Goal: Task Accomplishment & Management: Manage account settings

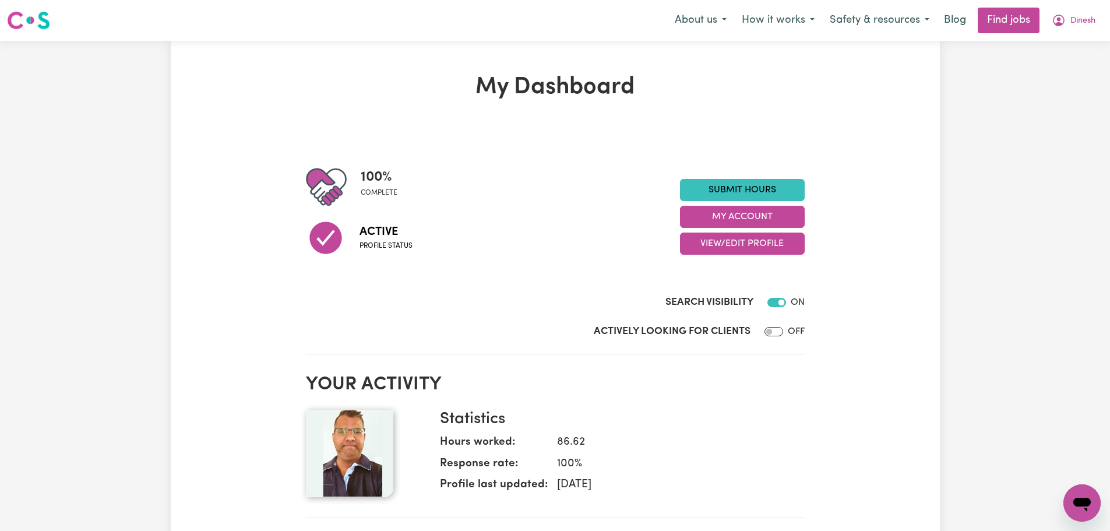
click at [766, 389] on h2 "Your activity" at bounding box center [555, 384] width 499 height 22
click at [759, 218] on button "My Account" at bounding box center [742, 217] width 125 height 22
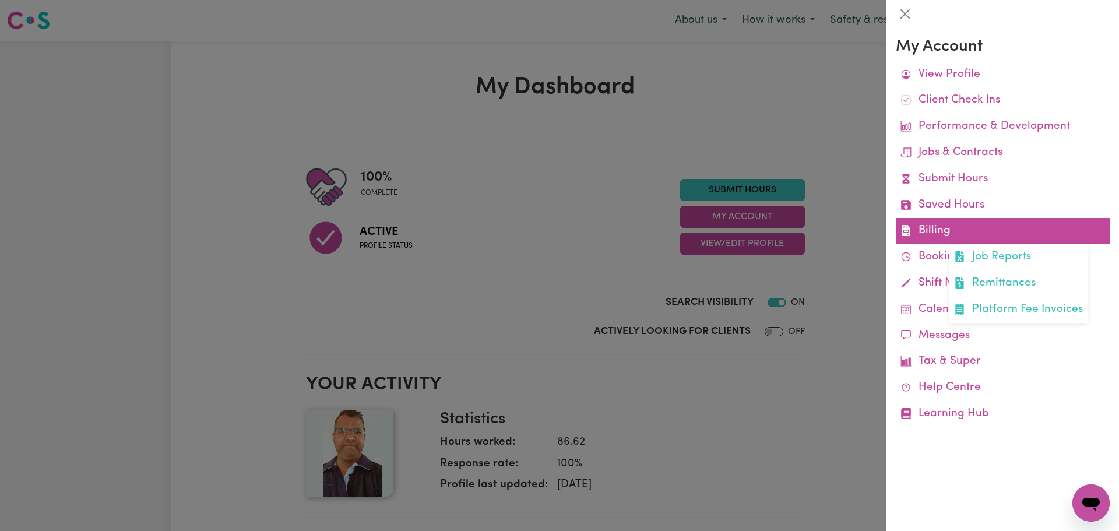
click at [941, 232] on link "Billing Job Reports Remittances Platform Fee Invoices" at bounding box center [1002, 231] width 214 height 26
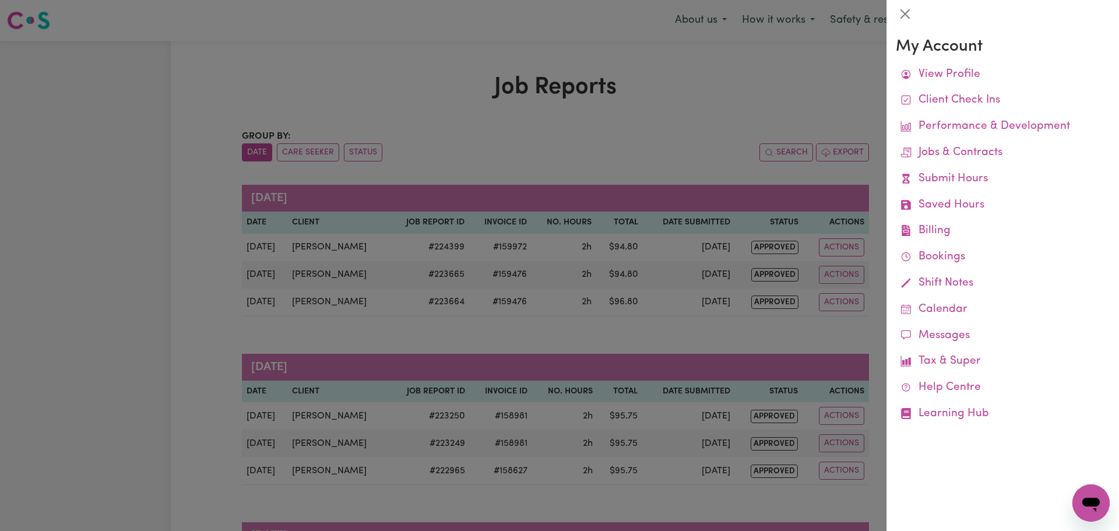
click at [643, 220] on div at bounding box center [559, 265] width 1119 height 531
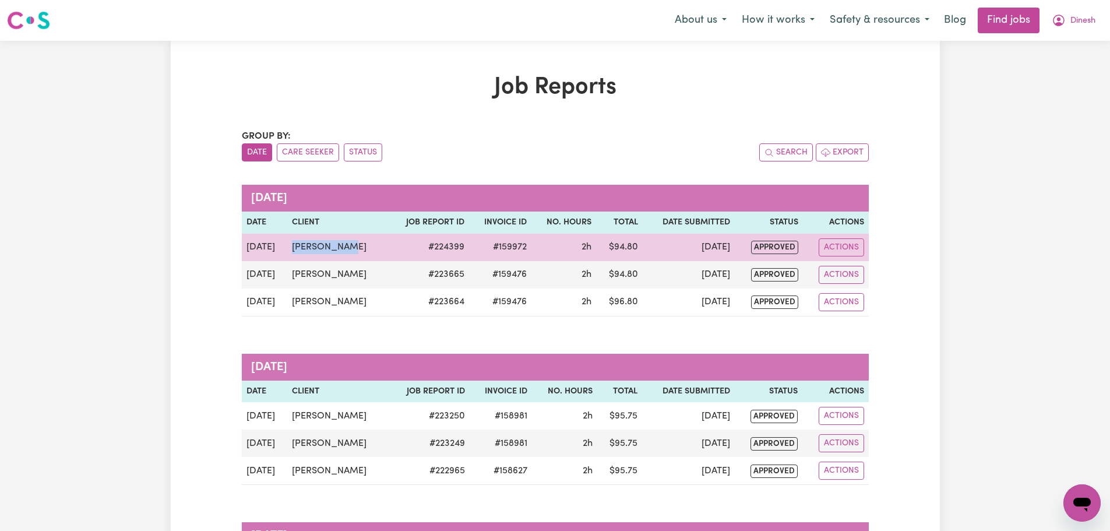
drag, startPoint x: 351, startPoint y: 251, endPoint x: 292, endPoint y: 249, distance: 58.9
click at [292, 249] on td "[PERSON_NAME]" at bounding box center [337, 247] width 101 height 27
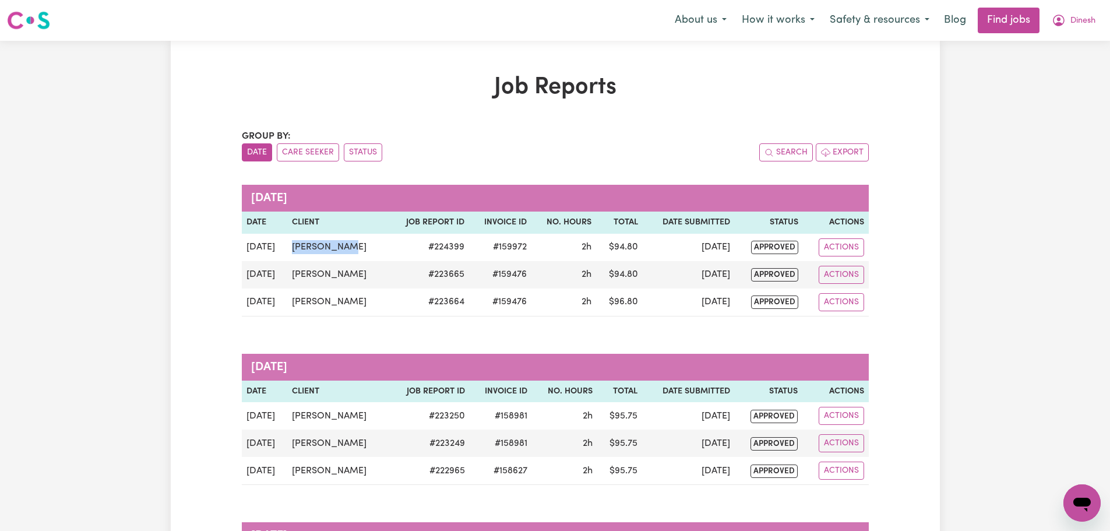
copy td "[PERSON_NAME]"
click at [1080, 30] on button "Dinesh" at bounding box center [1073, 20] width 59 height 24
click at [1073, 48] on link "My Account" at bounding box center [1056, 45] width 92 height 22
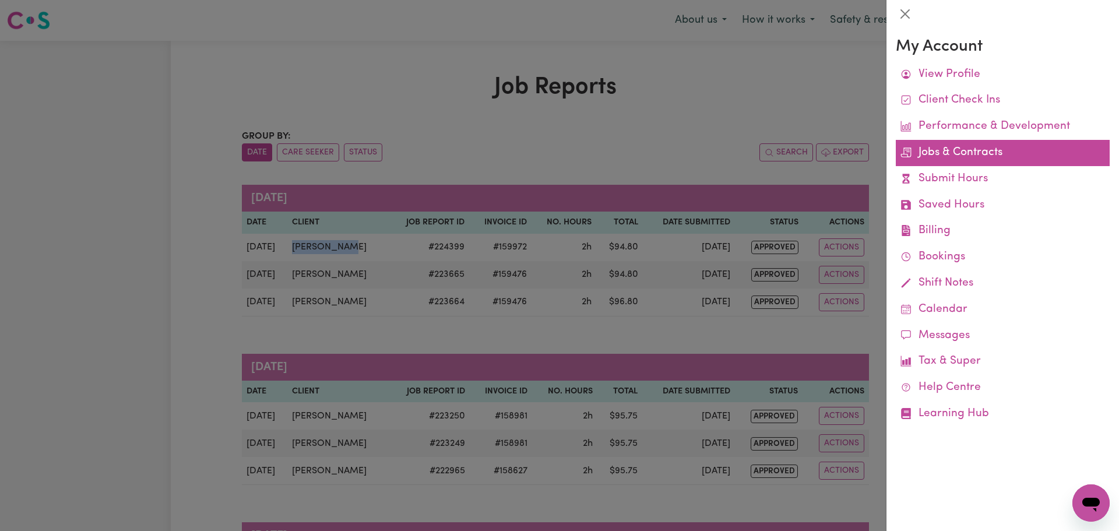
click at [942, 162] on link "Jobs & Contracts" at bounding box center [1002, 153] width 214 height 26
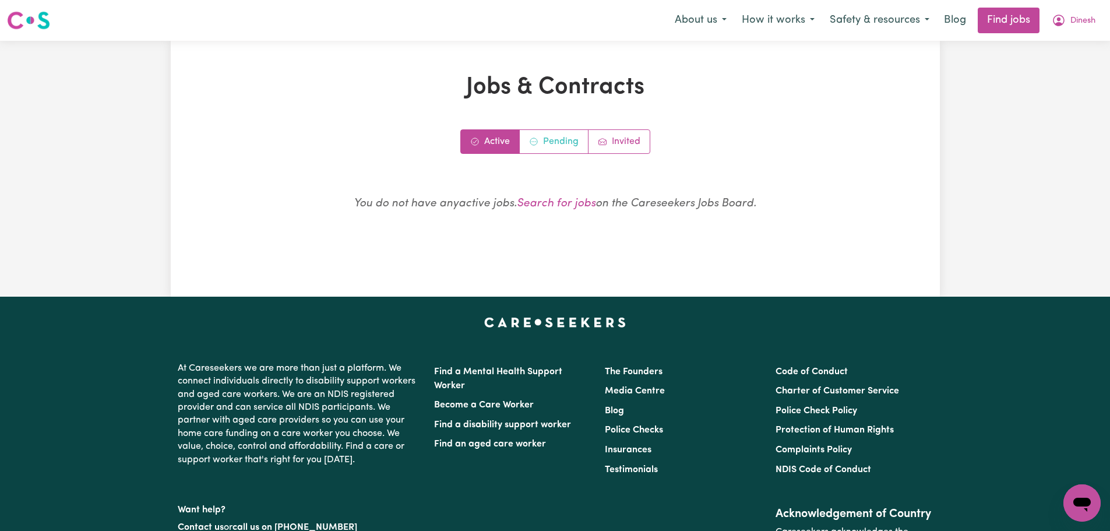
click at [567, 142] on link "Pending" at bounding box center [554, 141] width 69 height 23
click at [503, 148] on link "Active" at bounding box center [490, 141] width 59 height 23
click at [640, 147] on link "Invited" at bounding box center [618, 141] width 61 height 23
click at [499, 144] on link "Active" at bounding box center [490, 141] width 59 height 23
click at [1058, 26] on icon "My Account" at bounding box center [1059, 21] width 12 height 12
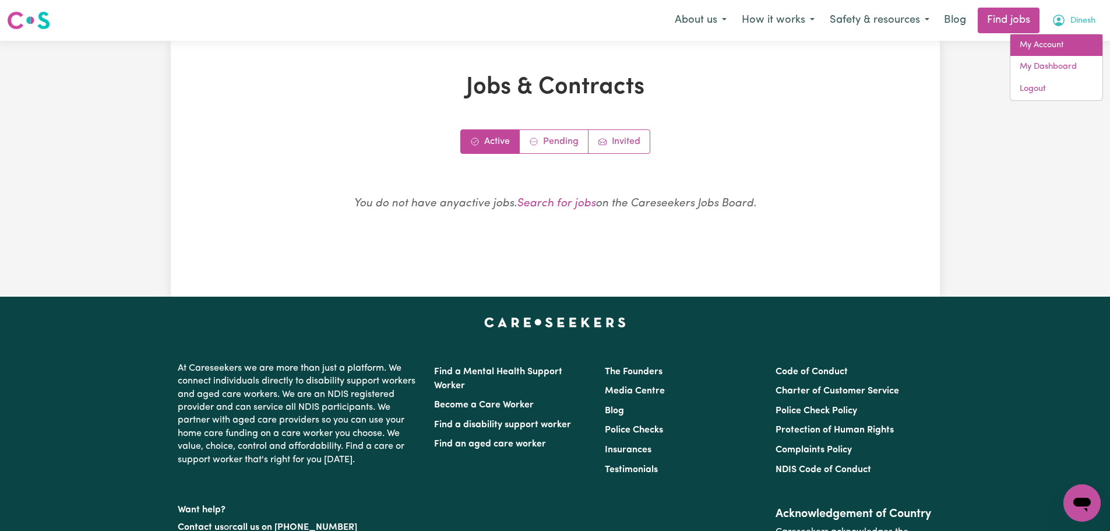
click at [1052, 47] on link "My Account" at bounding box center [1056, 45] width 92 height 22
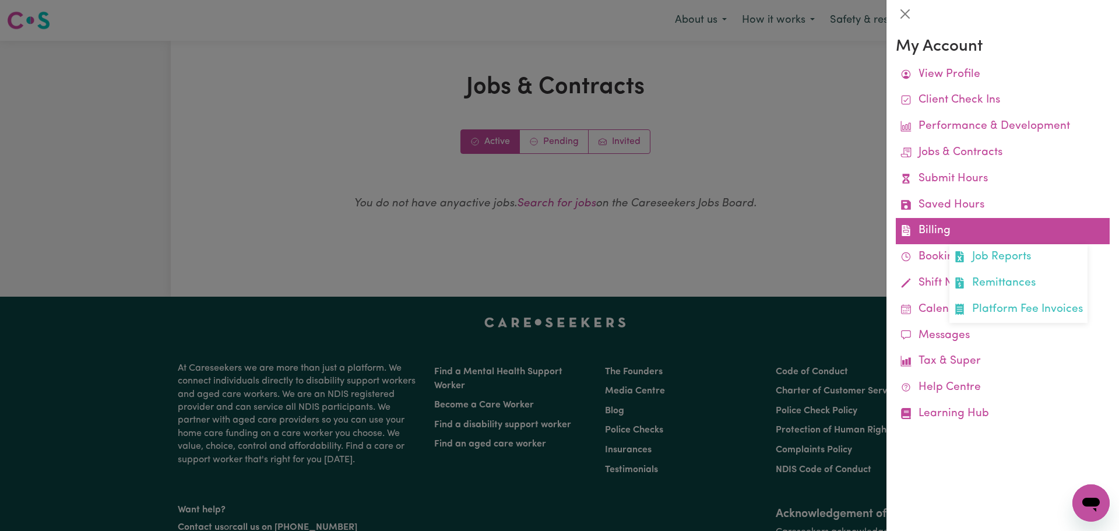
click at [935, 234] on link "Billing Job Reports Remittances Platform Fee Invoices" at bounding box center [1002, 231] width 214 height 26
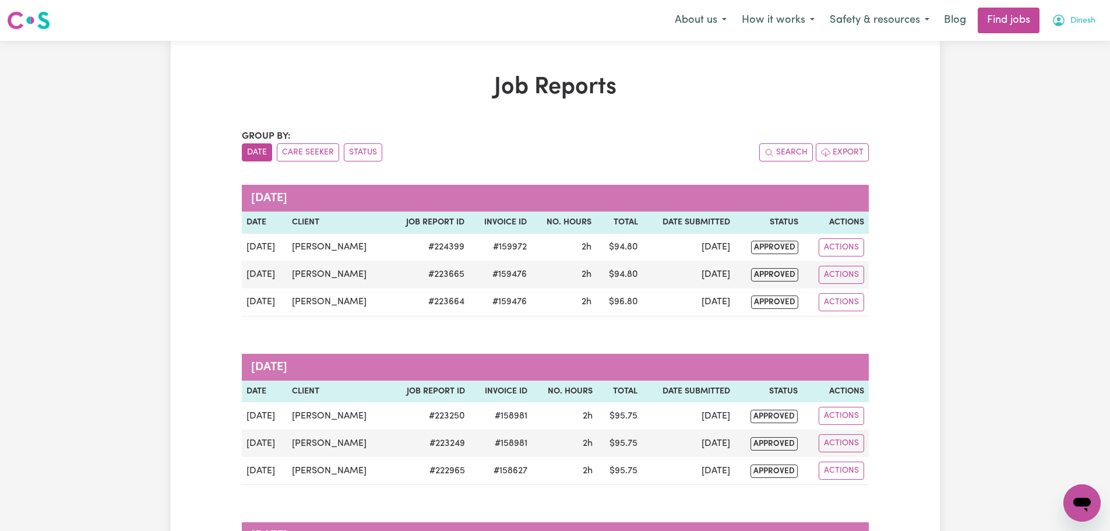
click at [1085, 21] on span "Dinesh" at bounding box center [1082, 21] width 25 height 13
click at [1073, 54] on link "My Account" at bounding box center [1056, 45] width 92 height 22
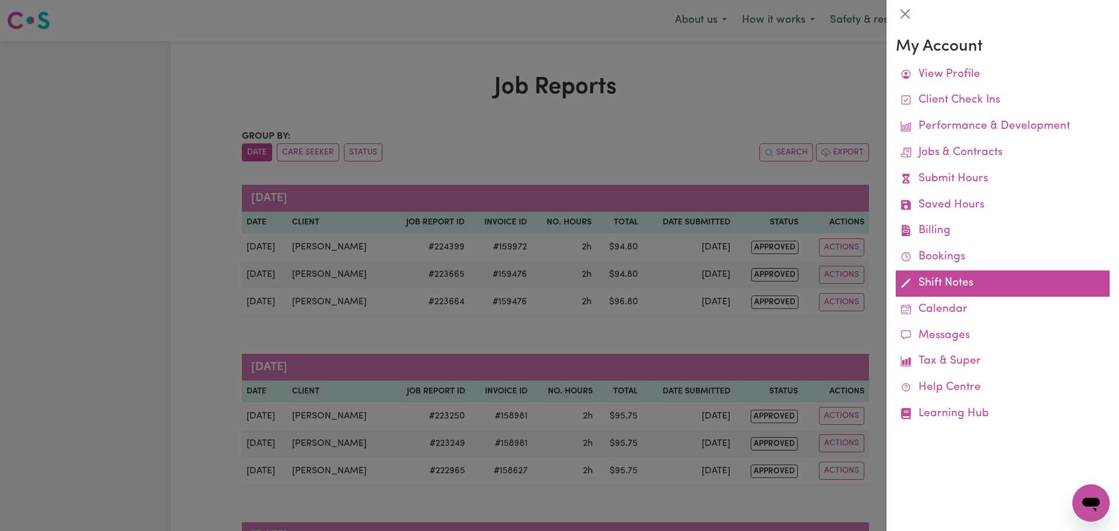
click at [908, 284] on icon at bounding box center [905, 282] width 11 height 11
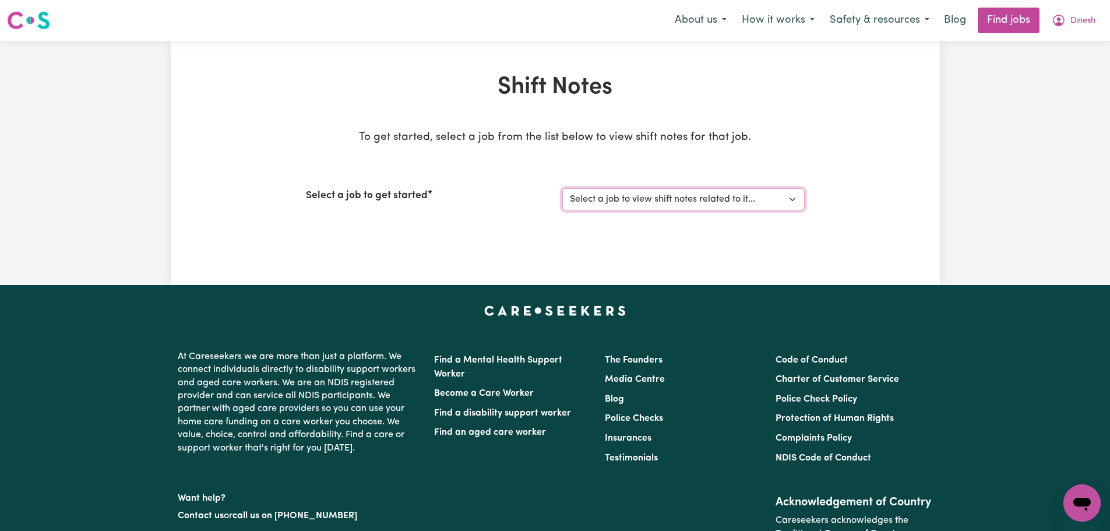
click at [612, 204] on select "Select a job to view shift notes related to it..." at bounding box center [683, 199] width 242 height 22
click at [827, 172] on div "Shift Notes To get started, select a job from the list below to view shift note…" at bounding box center [555, 162] width 769 height 179
click at [608, 216] on div "Select a job to get started Select a job to view shift notes related to it..." at bounding box center [555, 199] width 499 height 50
drag, startPoint x: 608, startPoint y: 207, endPoint x: 618, endPoint y: 198, distance: 13.6
click at [608, 207] on select "Select a job to view shift notes related to it..." at bounding box center [683, 199] width 242 height 22
